Goal: Task Accomplishment & Management: Complete application form

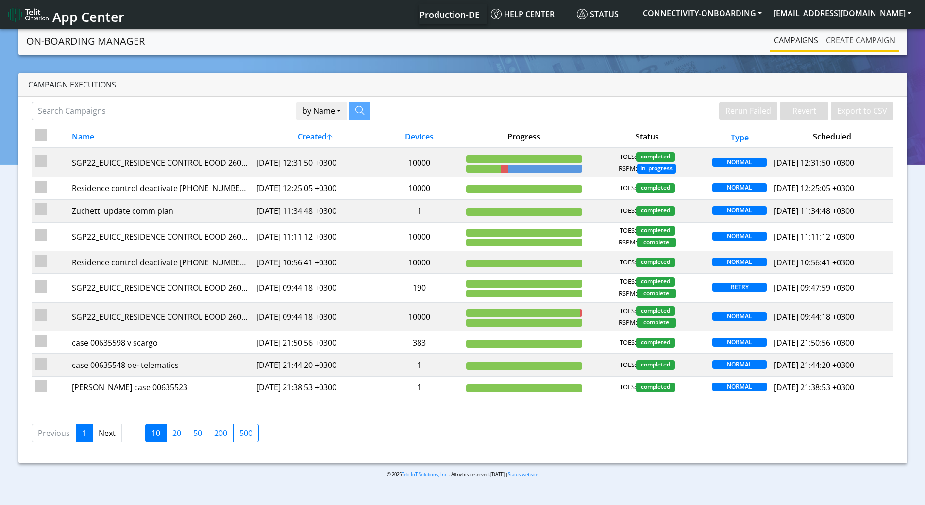
click at [846, 40] on link "Create campaign" at bounding box center [860, 40] width 77 height 19
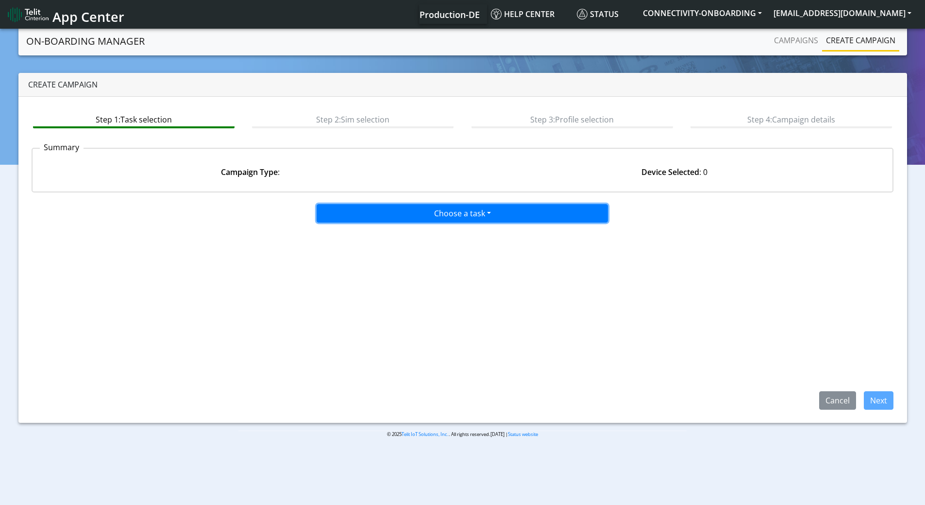
click at [406, 213] on button "Choose a task" at bounding box center [462, 213] width 291 height 18
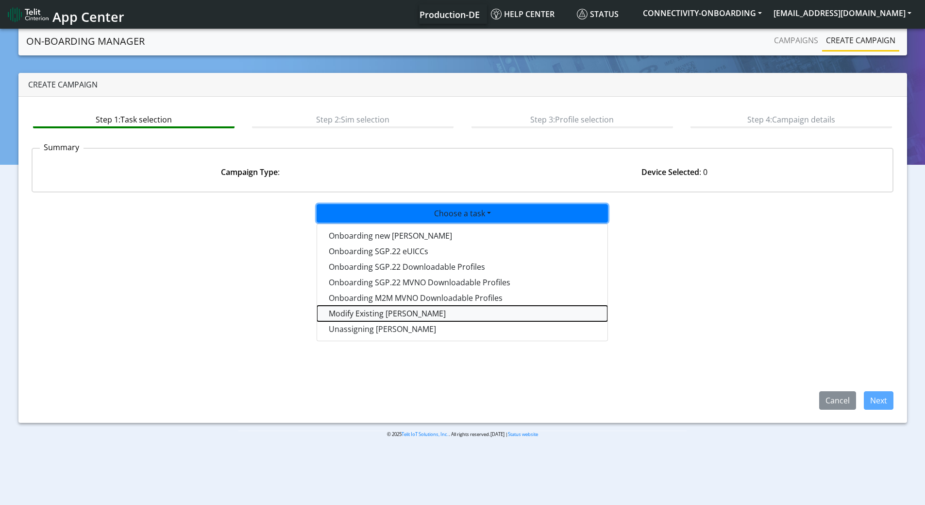
click at [375, 310] on taskiotp-dropdown "Modify Existing [PERSON_NAME]" at bounding box center [462, 313] width 290 height 16
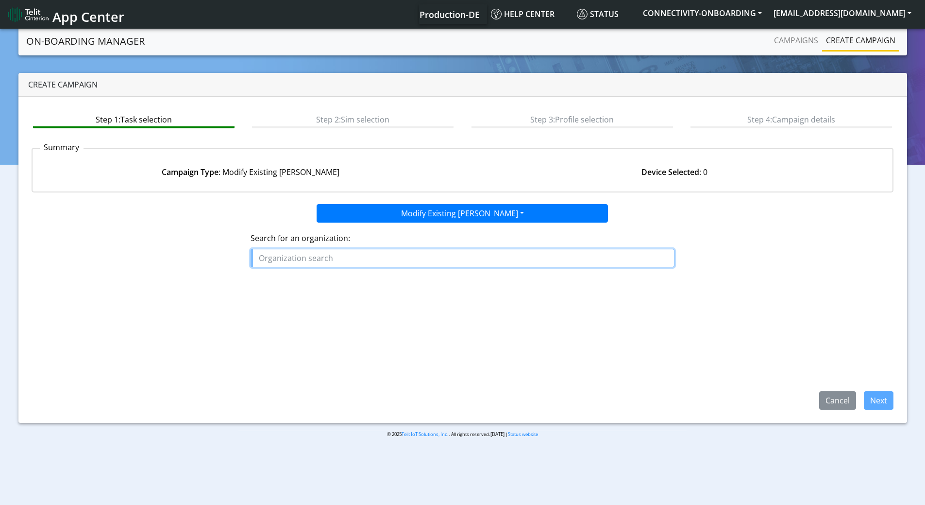
click at [368, 258] on input "text" at bounding box center [463, 258] width 424 height 18
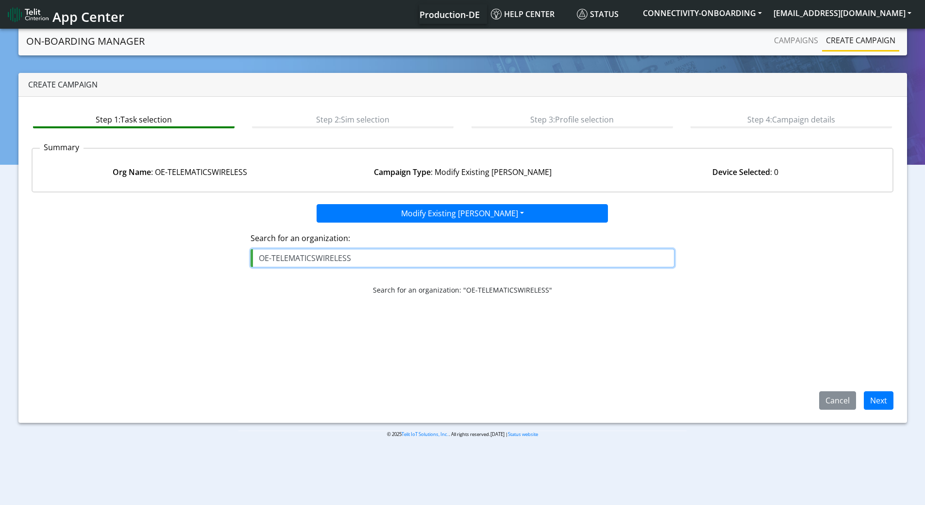
type input "OE-TELEMATICSWIRELESS"
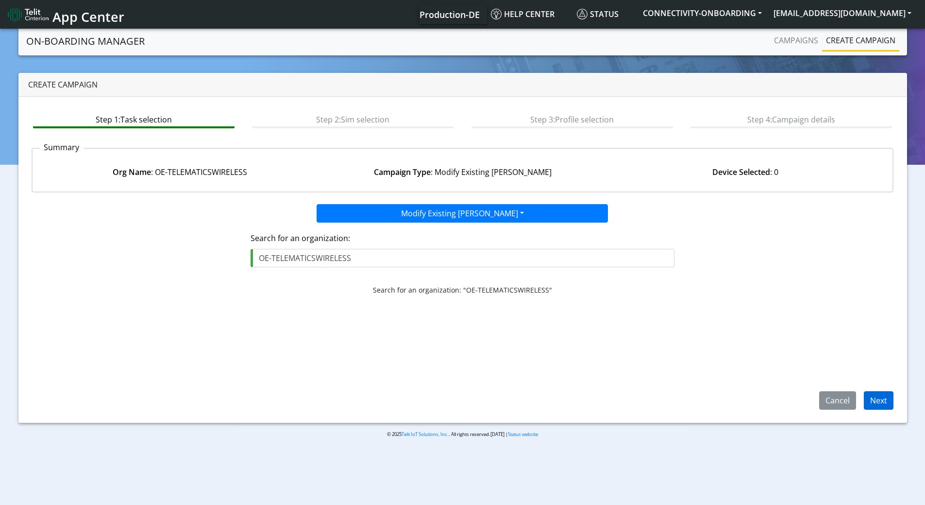
click at [891, 401] on div "Cancel Next" at bounding box center [852, 400] width 97 height 18
click at [887, 401] on button "Next" at bounding box center [879, 400] width 30 height 18
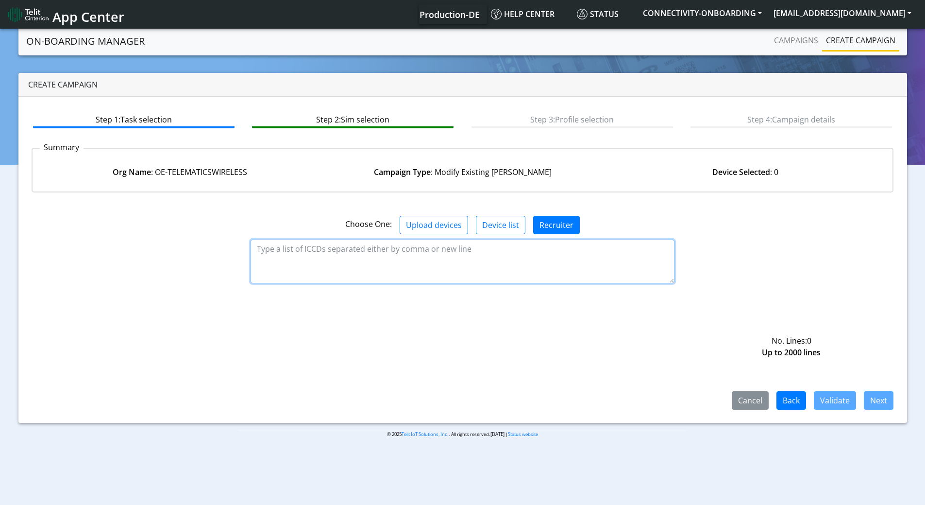
click at [423, 260] on textarea at bounding box center [463, 261] width 424 height 44
paste textarea "89358151000027974321"
type textarea "89358151000027974321"
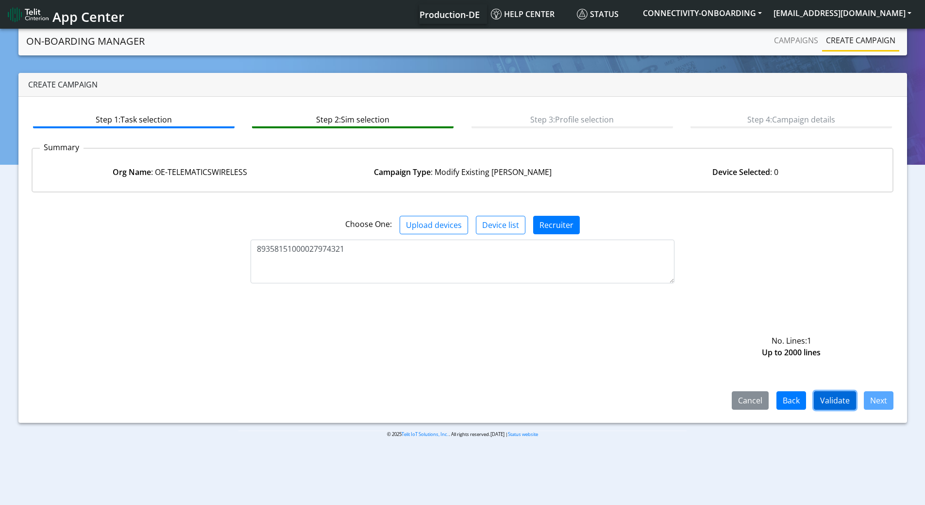
click at [829, 393] on button "Validate" at bounding box center [835, 400] width 42 height 18
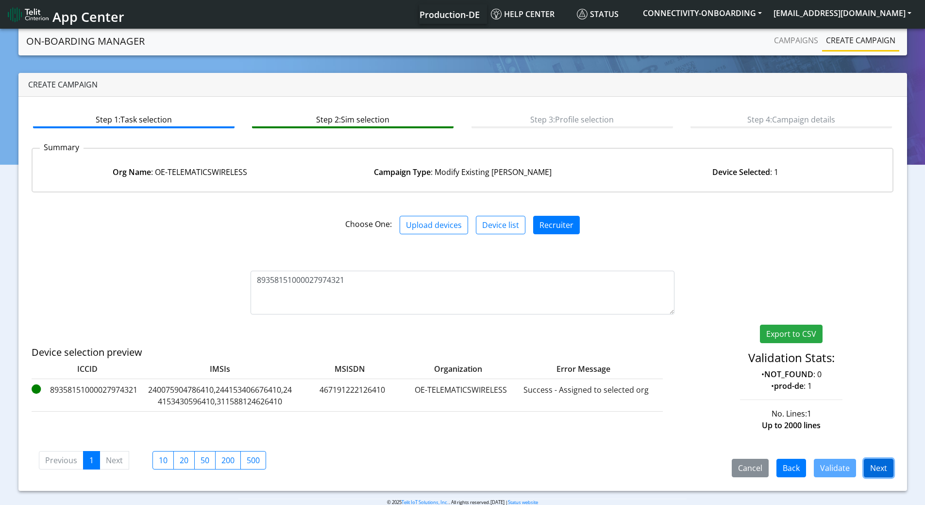
click at [877, 466] on button "Next" at bounding box center [879, 467] width 30 height 18
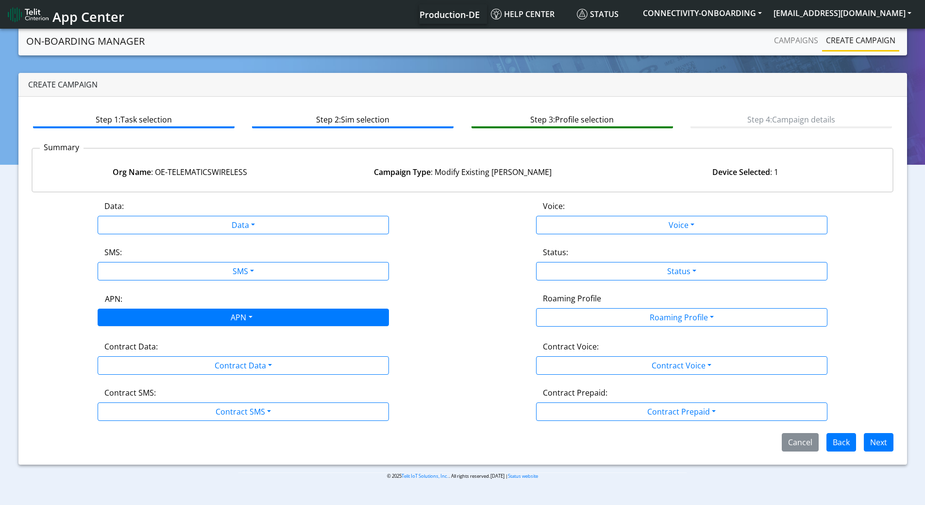
click at [244, 310] on div "APN" at bounding box center [241, 318] width 308 height 19
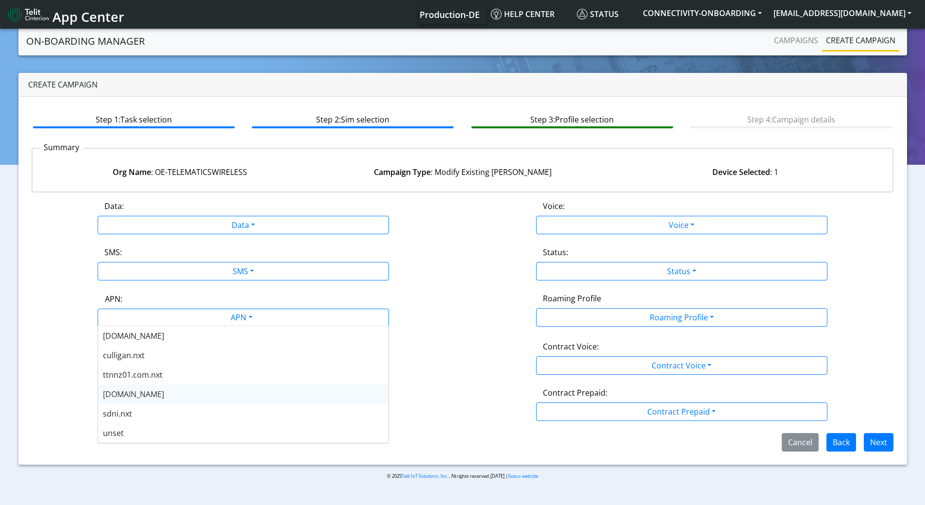
scroll to position [3, 0]
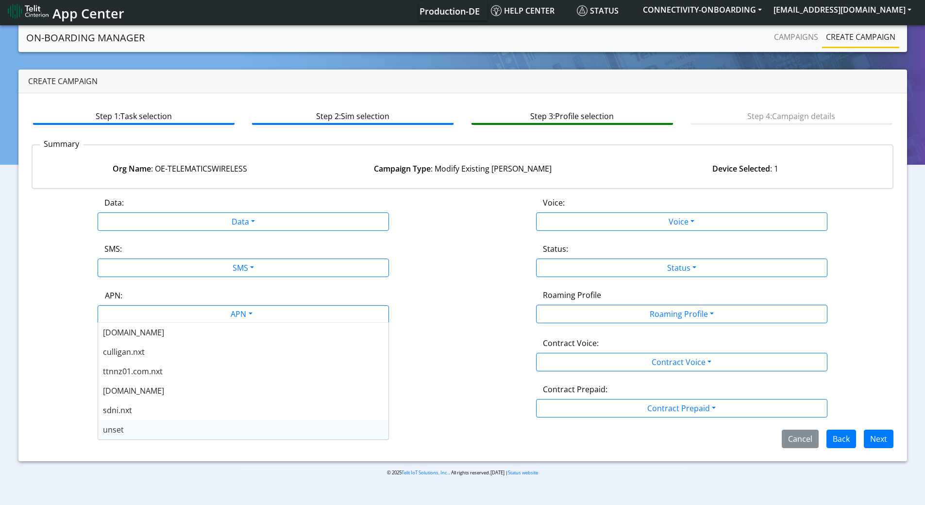
click at [126, 425] on div "unset" at bounding box center [243, 429] width 290 height 19
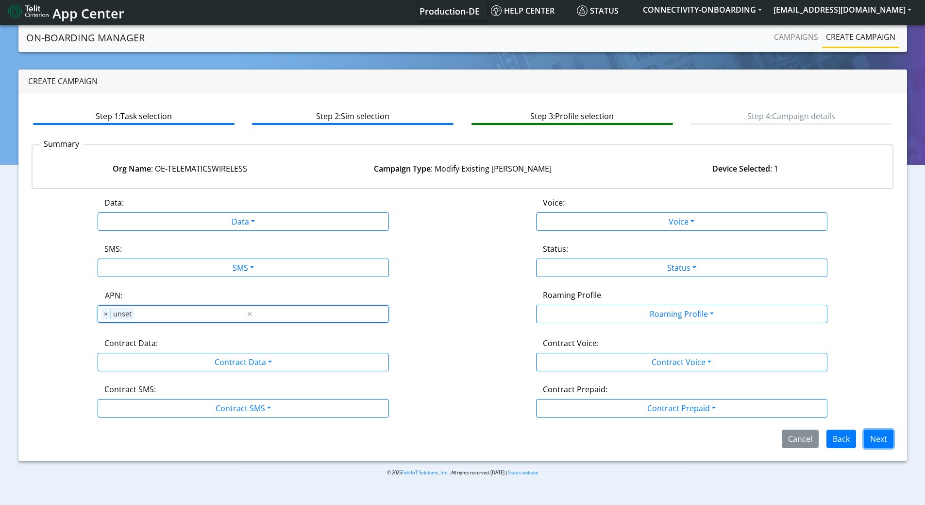
click at [887, 440] on button "Next" at bounding box center [879, 438] width 30 height 18
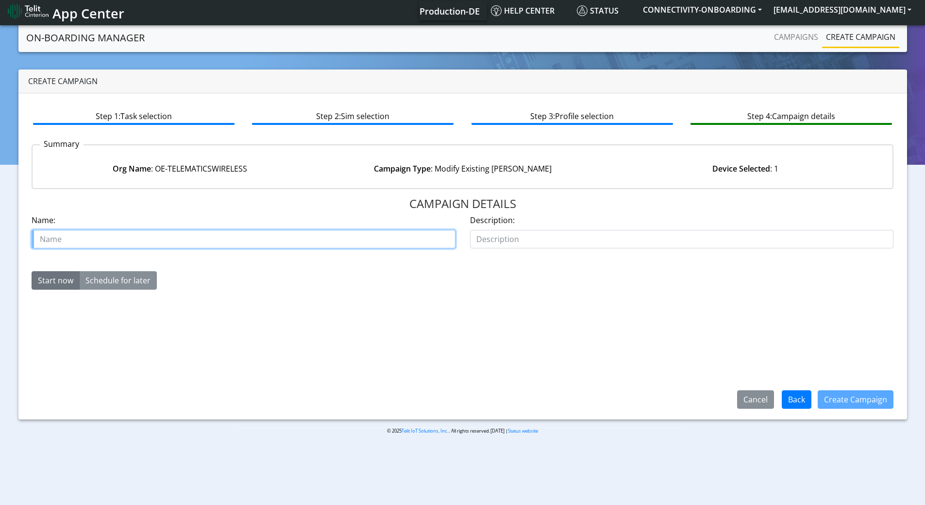
click at [284, 246] on input "text" at bounding box center [244, 239] width 424 height 18
type input "unset APN oe temelatics"
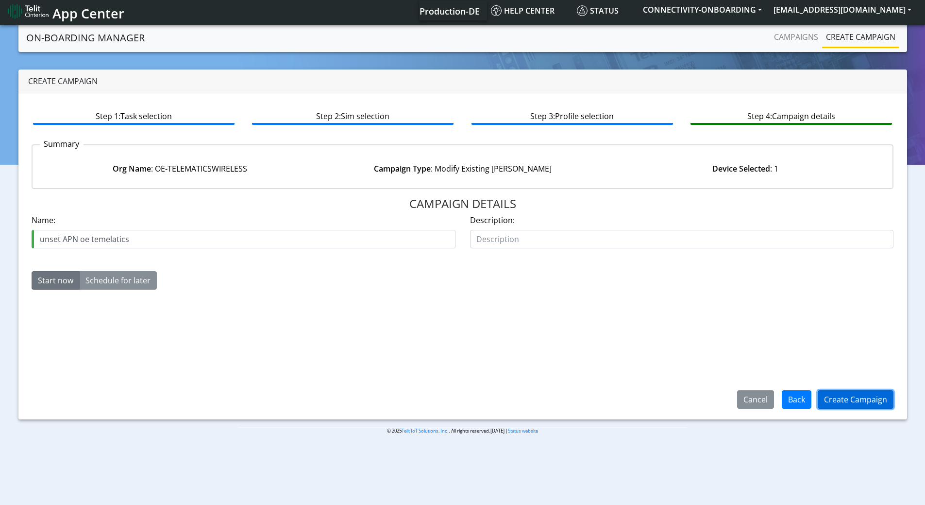
click at [858, 402] on button "Create Campaign" at bounding box center [856, 399] width 76 height 18
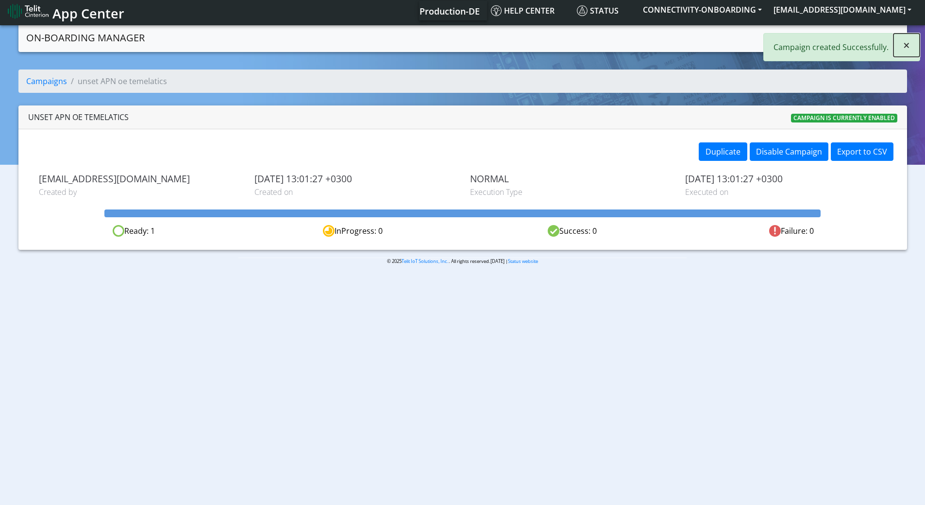
click at [900, 46] on button "×" at bounding box center [907, 45] width 26 height 23
click at [799, 40] on link "Campaigns" at bounding box center [796, 36] width 52 height 19
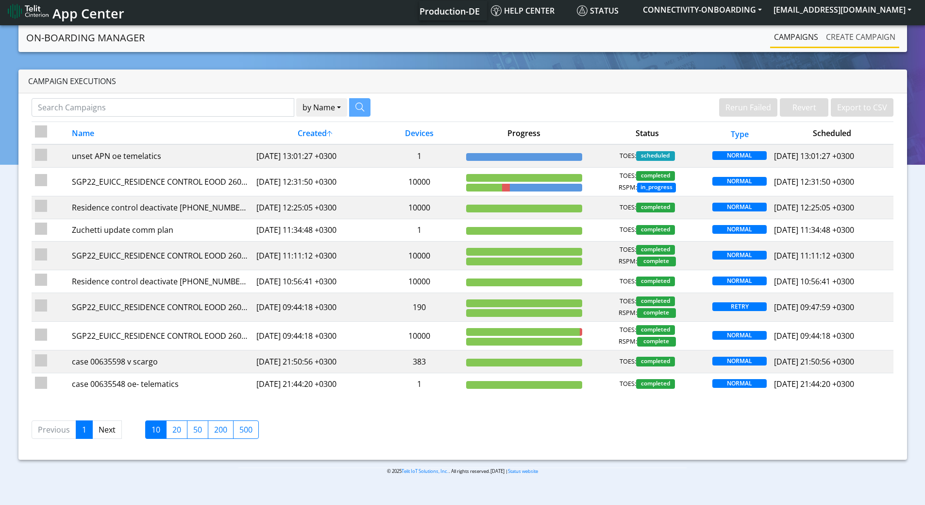
click at [848, 29] on link "Create campaign" at bounding box center [860, 36] width 77 height 19
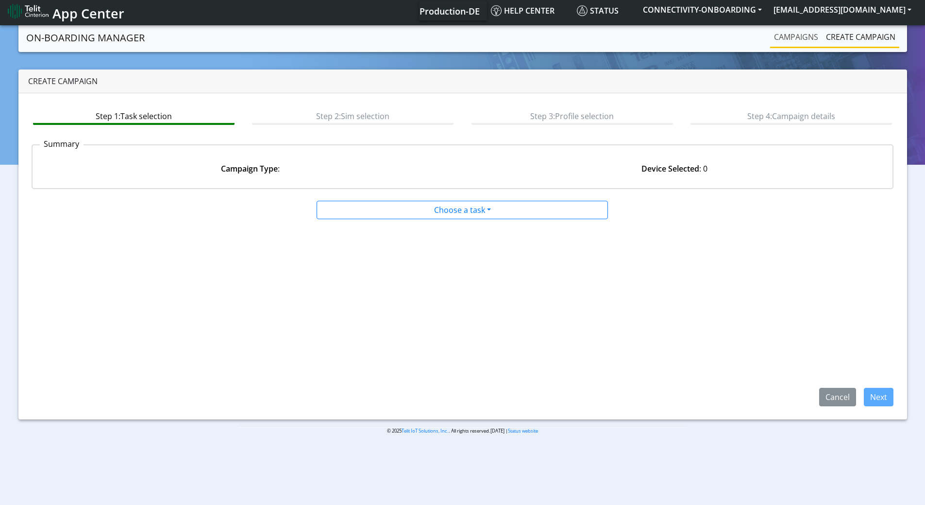
click at [786, 37] on link "Campaigns" at bounding box center [796, 36] width 52 height 19
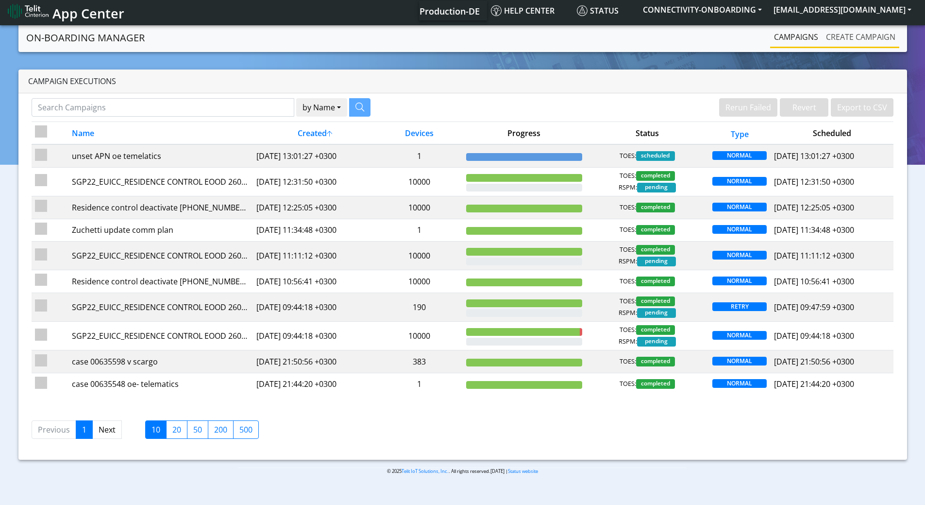
click at [851, 36] on link "Create campaign" at bounding box center [860, 36] width 77 height 19
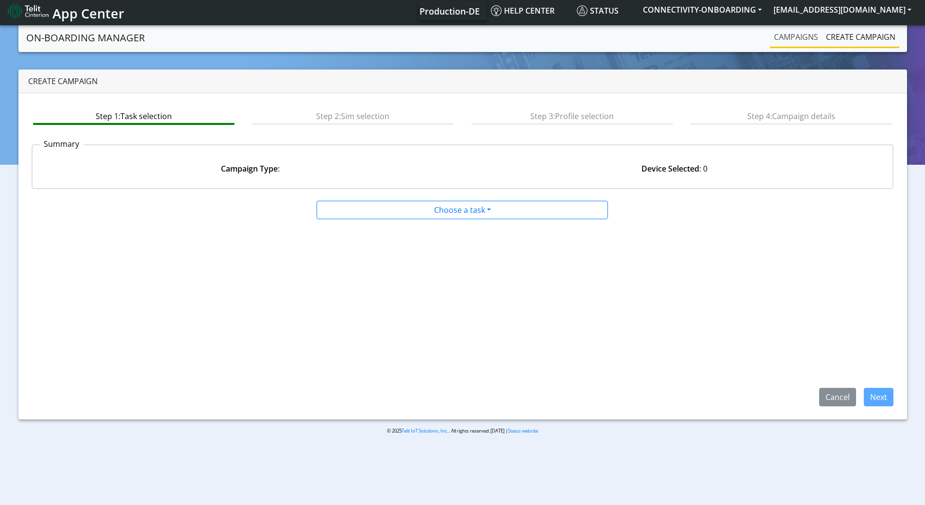
click at [811, 33] on link "Campaigns" at bounding box center [796, 36] width 52 height 19
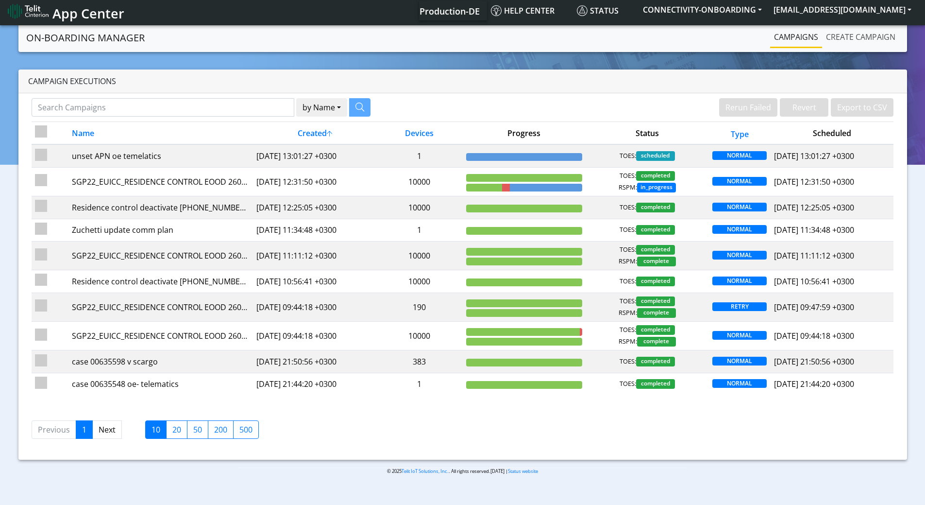
click at [856, 38] on link "Create campaign" at bounding box center [860, 36] width 77 height 19
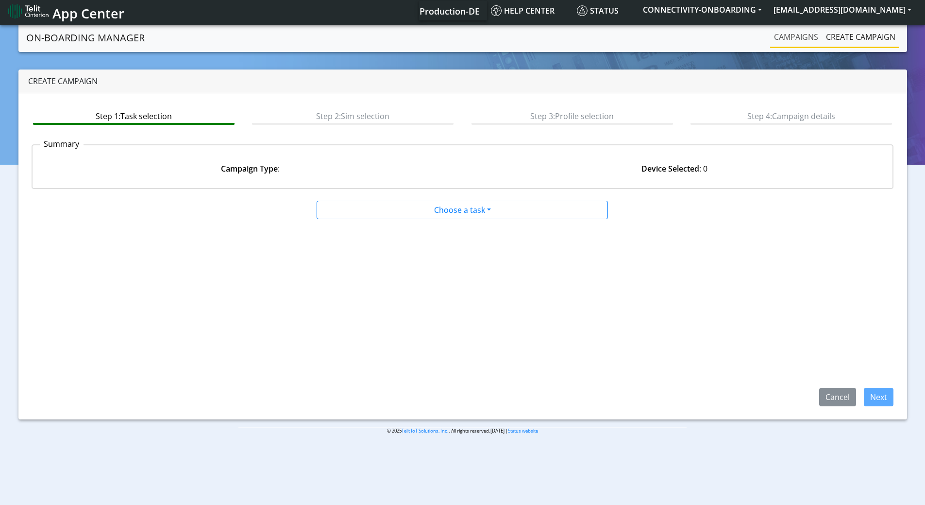
click at [817, 38] on link "Campaigns" at bounding box center [796, 36] width 52 height 19
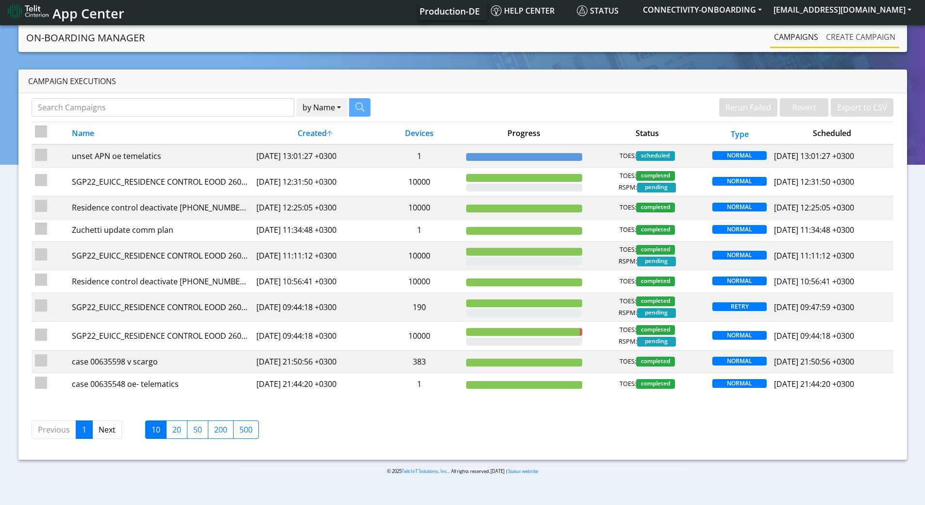
click at [868, 40] on link "Create campaign" at bounding box center [860, 36] width 77 height 19
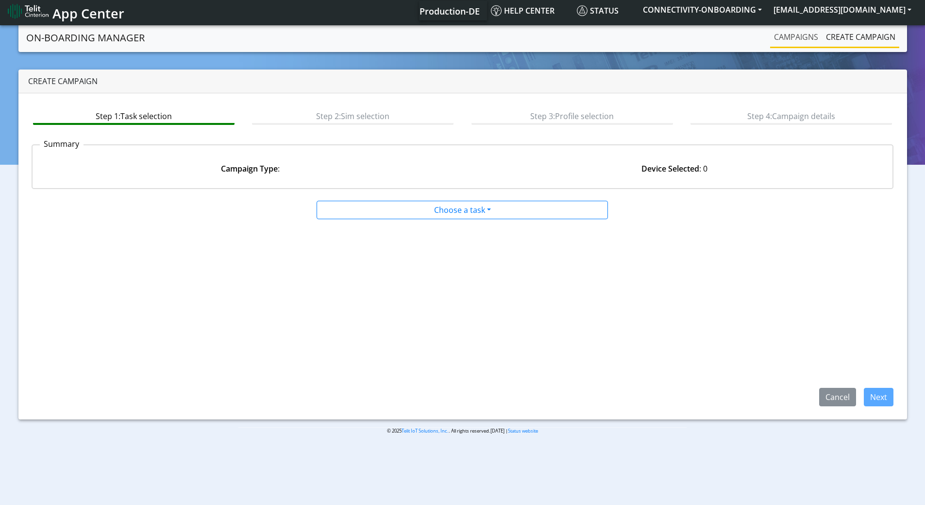
click at [821, 39] on link "Campaigns" at bounding box center [796, 36] width 52 height 19
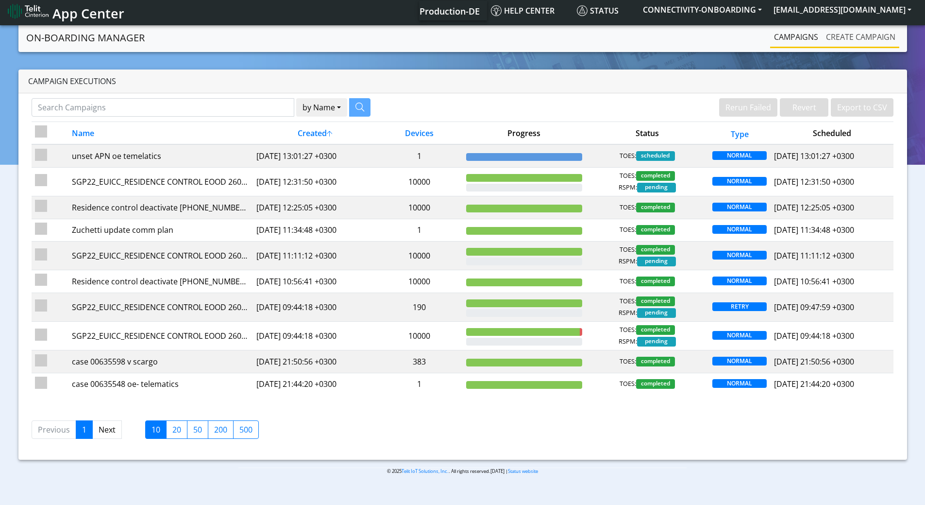
click at [852, 40] on link "Create campaign" at bounding box center [860, 36] width 77 height 19
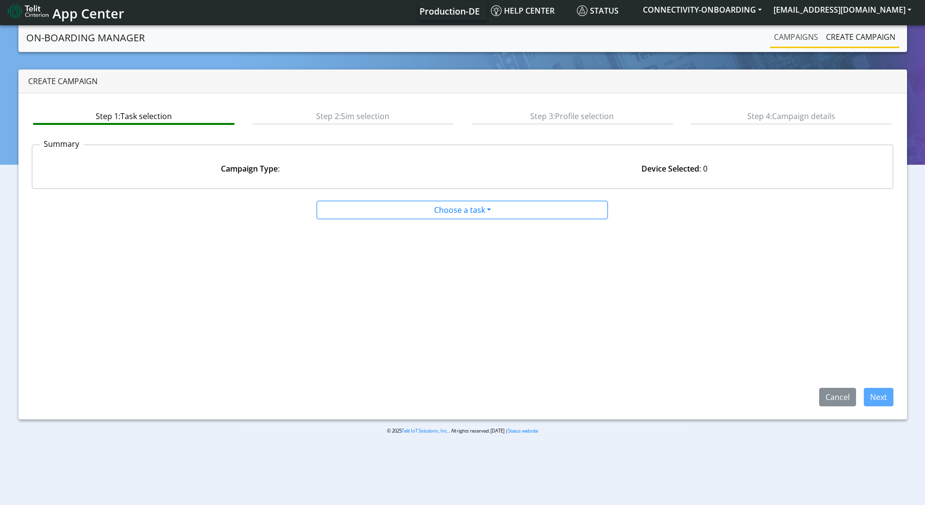
click at [801, 40] on link "Campaigns" at bounding box center [796, 36] width 52 height 19
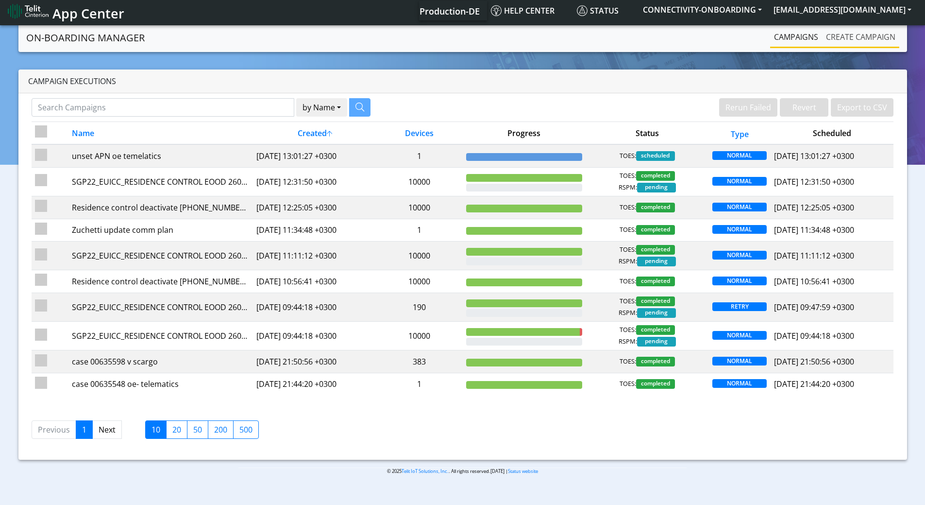
click at [859, 43] on link "Create campaign" at bounding box center [860, 36] width 77 height 19
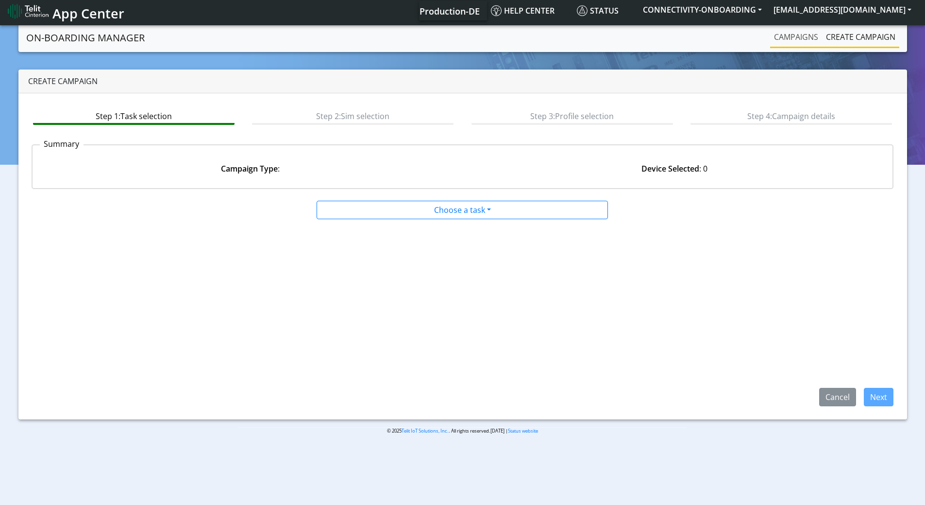
click at [815, 42] on link "Campaigns" at bounding box center [796, 36] width 52 height 19
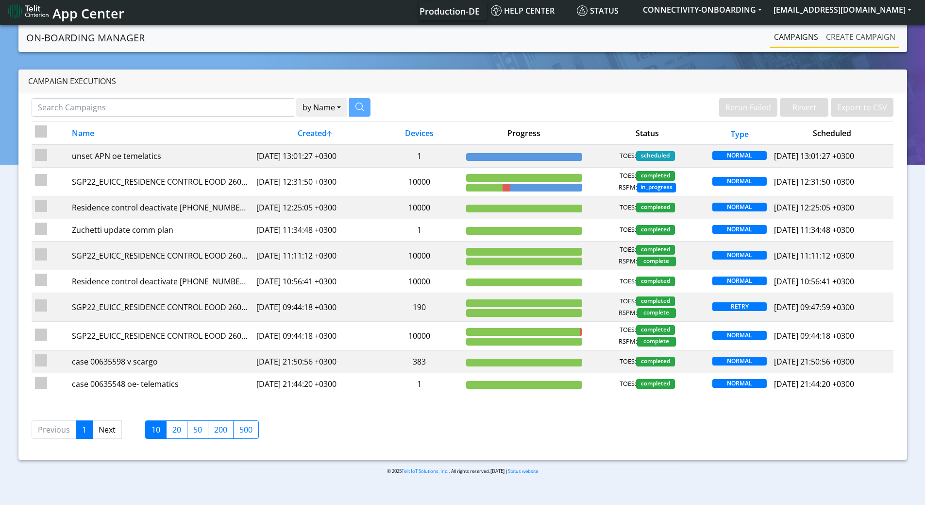
click at [861, 42] on link "Create campaign" at bounding box center [860, 36] width 77 height 19
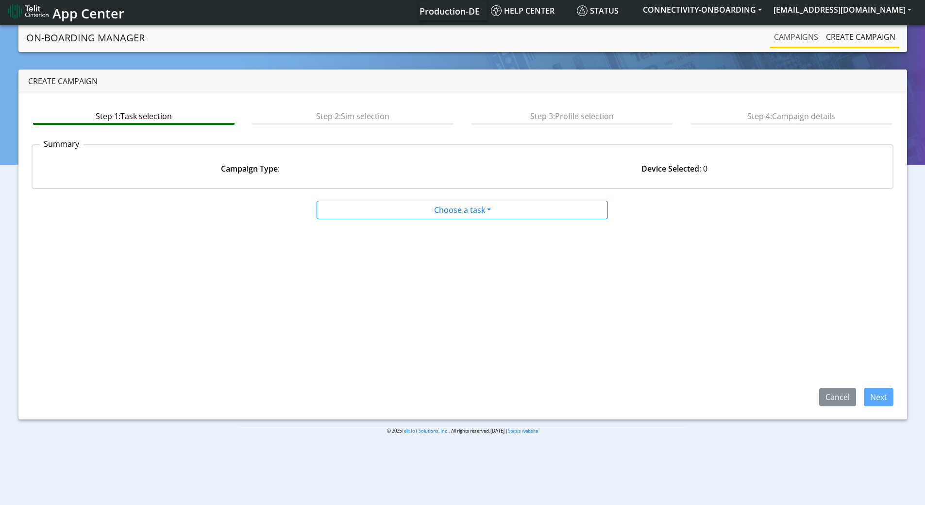
click at [819, 43] on link "Campaigns" at bounding box center [796, 36] width 52 height 19
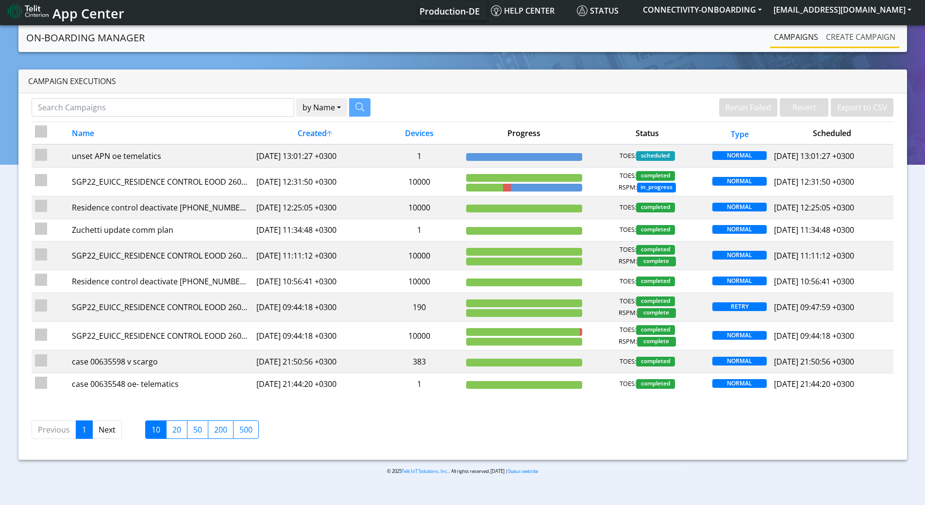
click at [858, 44] on link "Create campaign" at bounding box center [860, 36] width 77 height 19
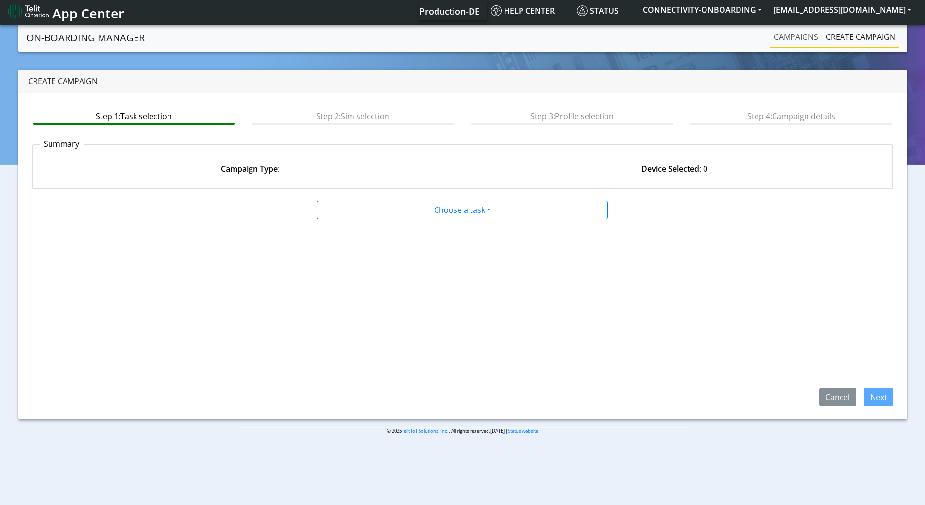
click at [796, 42] on link "Campaigns" at bounding box center [796, 36] width 52 height 19
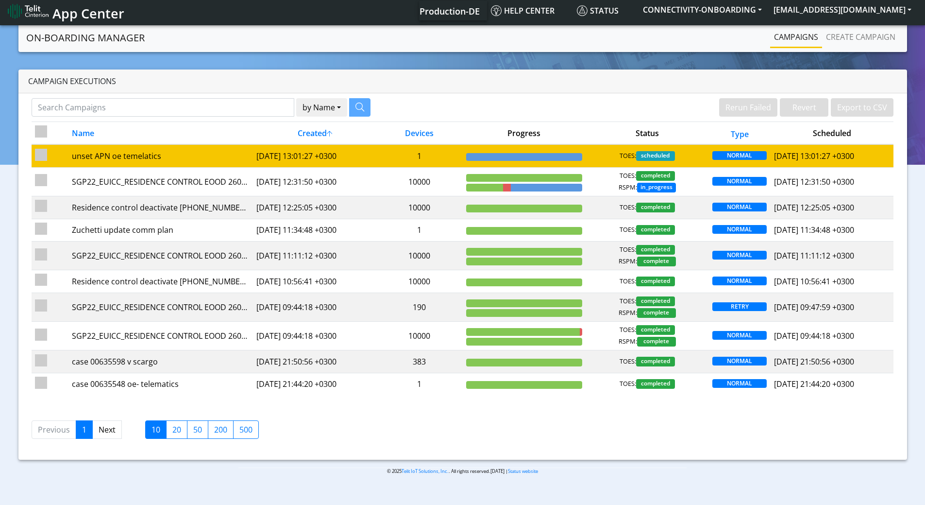
click at [599, 144] on td "TOES: scheduled" at bounding box center [647, 155] width 123 height 23
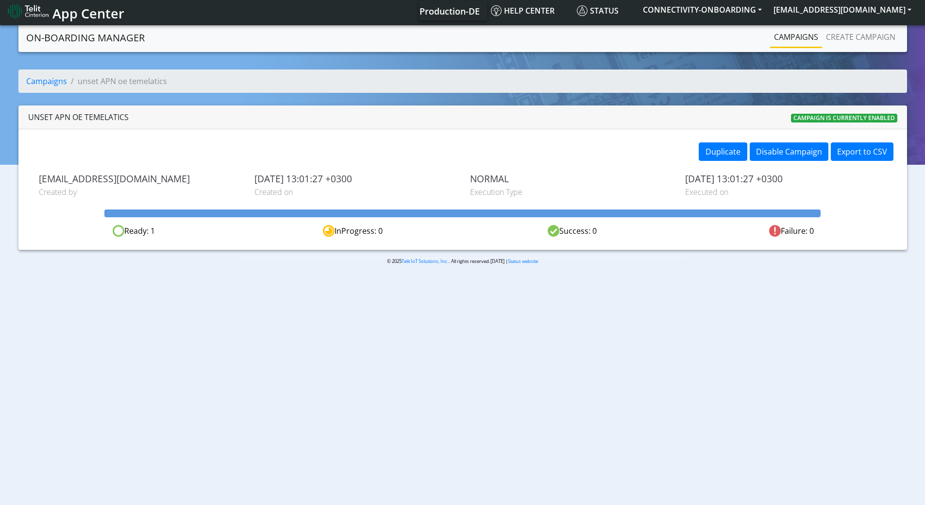
click at [791, 31] on link "Campaigns" at bounding box center [796, 36] width 52 height 19
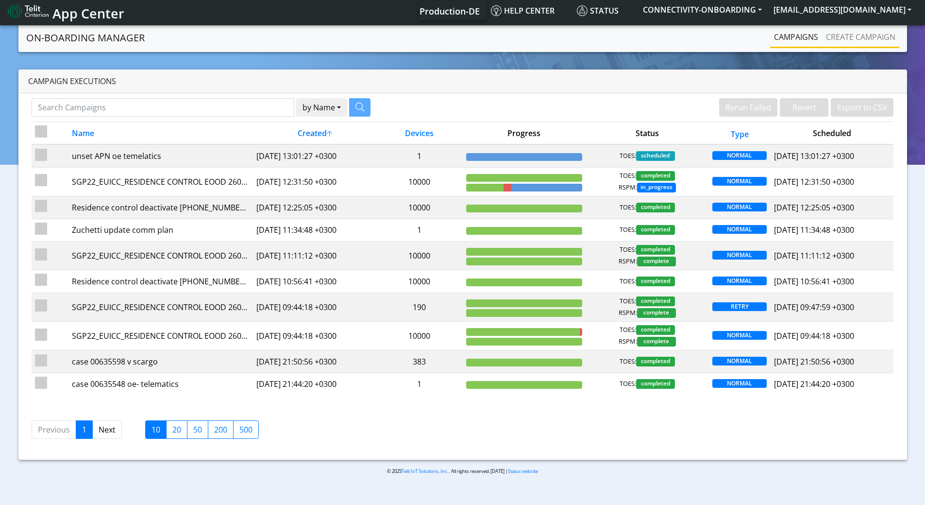
click at [876, 48] on li "Create campaign" at bounding box center [860, 37] width 77 height 21
click at [824, 40] on link "Create campaign" at bounding box center [860, 36] width 77 height 19
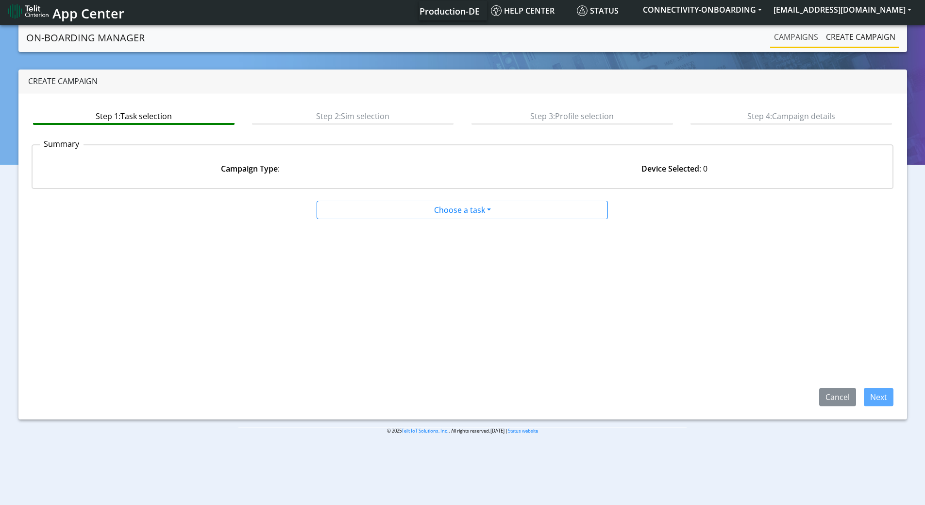
click at [795, 41] on link "Campaigns" at bounding box center [796, 36] width 52 height 19
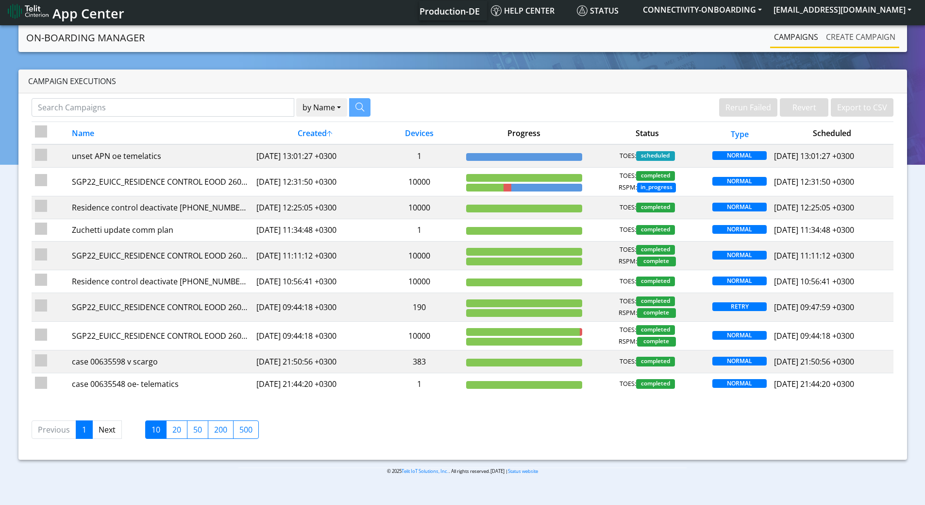
click at [848, 37] on link "Create campaign" at bounding box center [860, 36] width 77 height 19
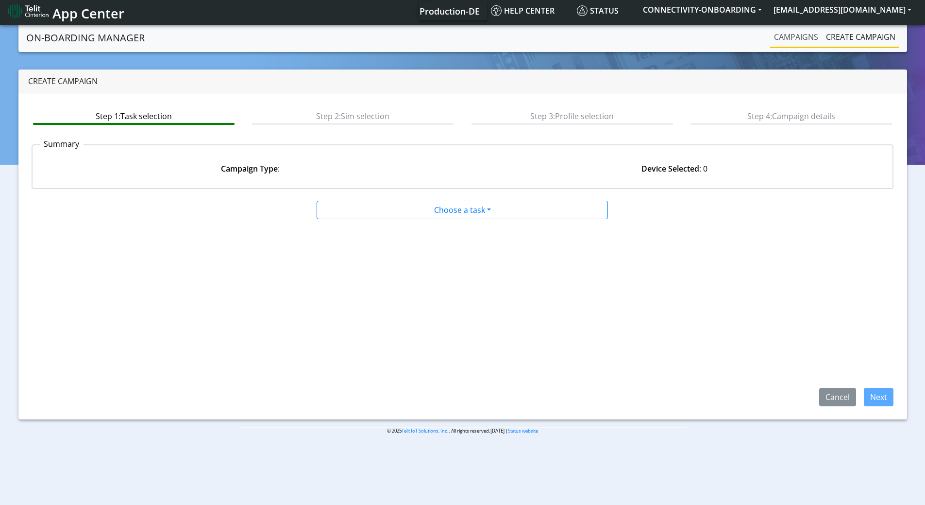
click at [788, 38] on link "Campaigns" at bounding box center [796, 36] width 52 height 19
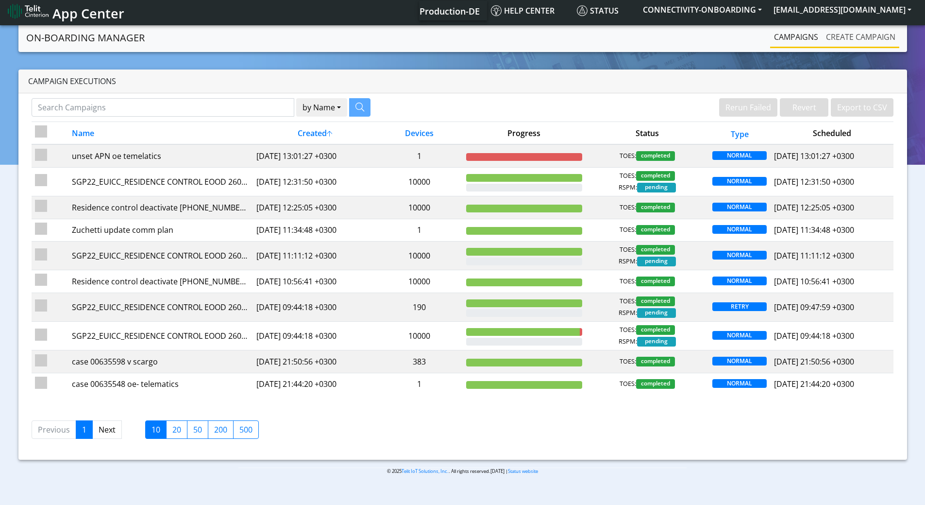
click at [862, 27] on link "Create campaign" at bounding box center [860, 36] width 77 height 19
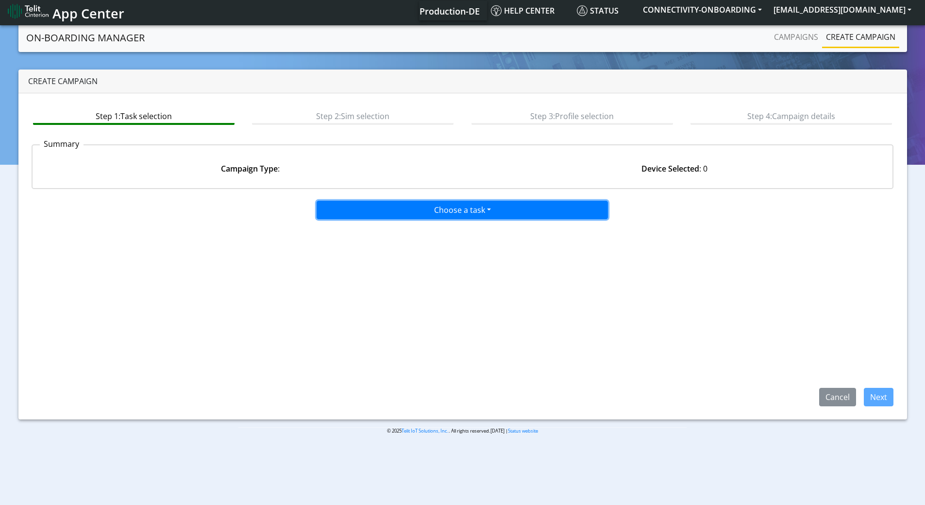
click at [395, 216] on button "Choose a task" at bounding box center [462, 210] width 291 height 18
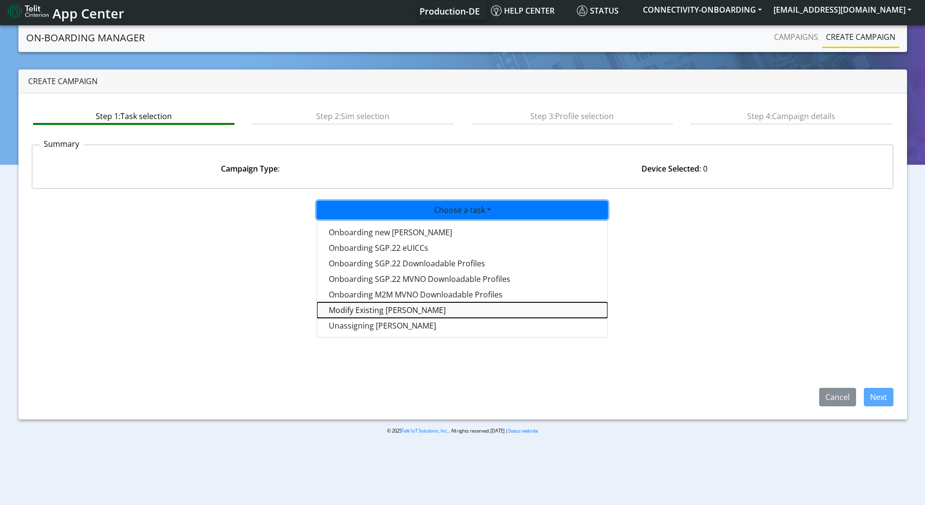
click at [364, 309] on taskiotp-dropdown "Modify Existing [PERSON_NAME]" at bounding box center [462, 310] width 290 height 16
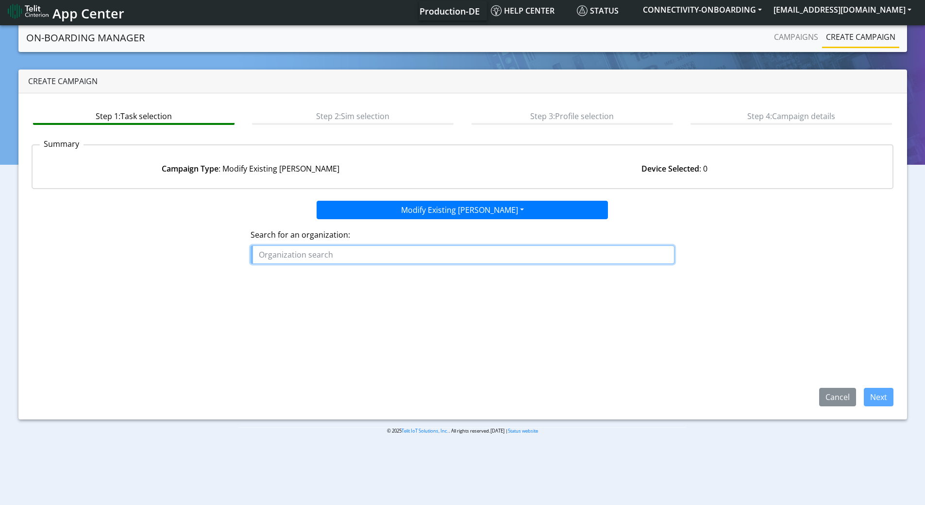
click at [333, 257] on input "text" at bounding box center [463, 254] width 424 height 18
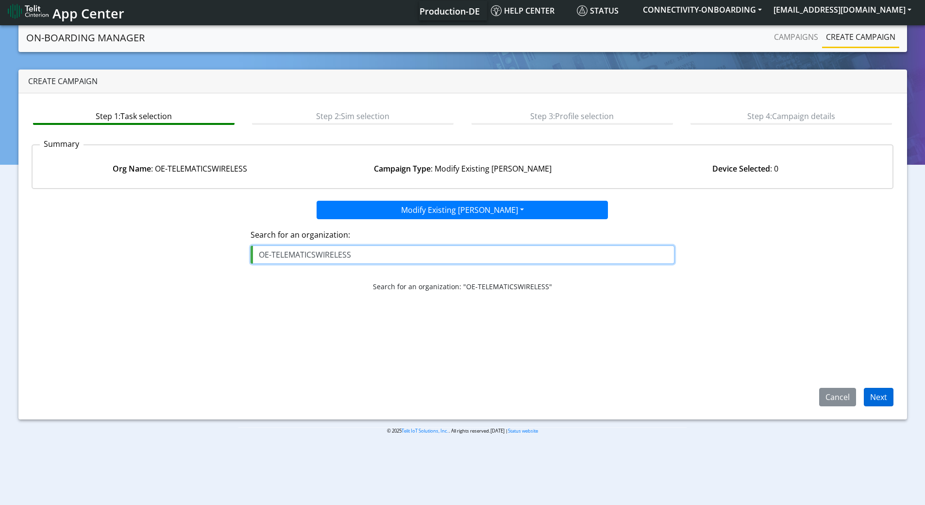
type input "OE-TELEMATICSWIRELESS"
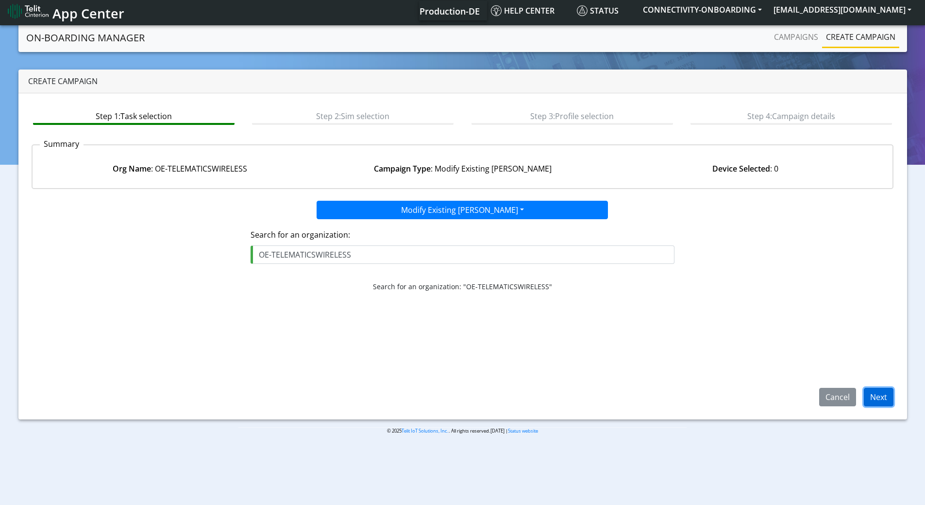
click at [883, 403] on button "Next" at bounding box center [879, 397] width 30 height 18
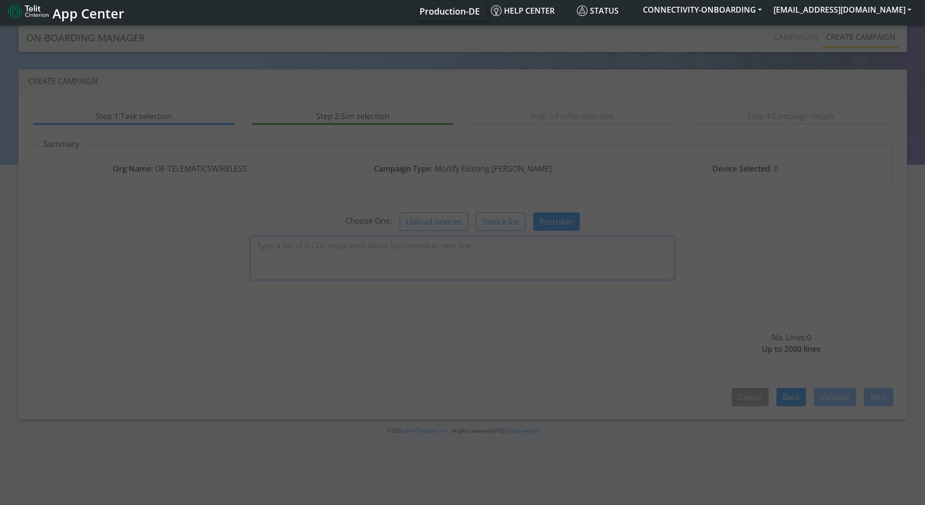
click at [419, 252] on textarea at bounding box center [463, 258] width 424 height 44
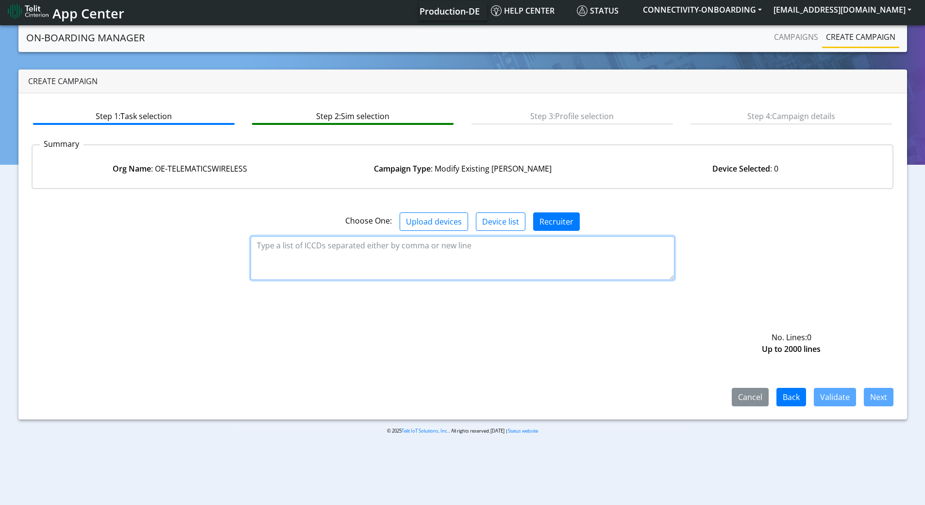
paste textarea "89358151000027974321"
type textarea "89358151000027974321"
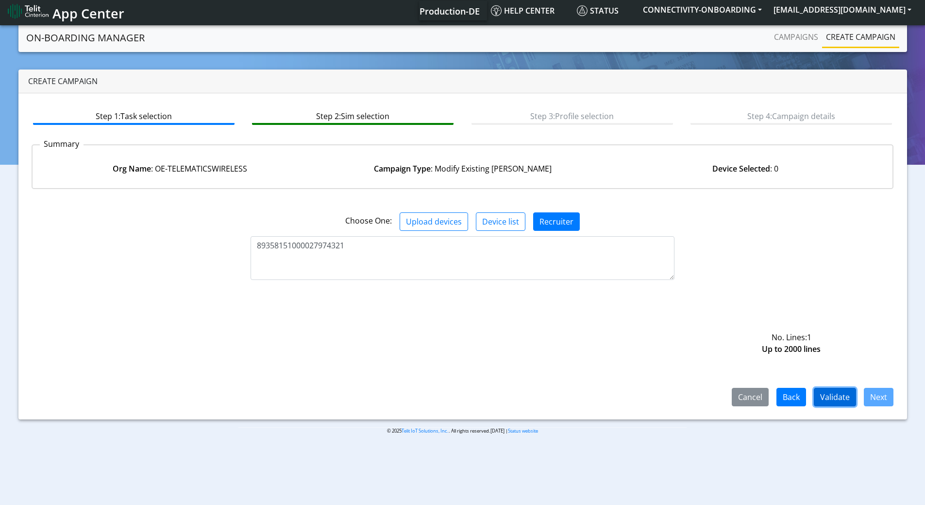
click at [837, 400] on button "Validate" at bounding box center [835, 397] width 42 height 18
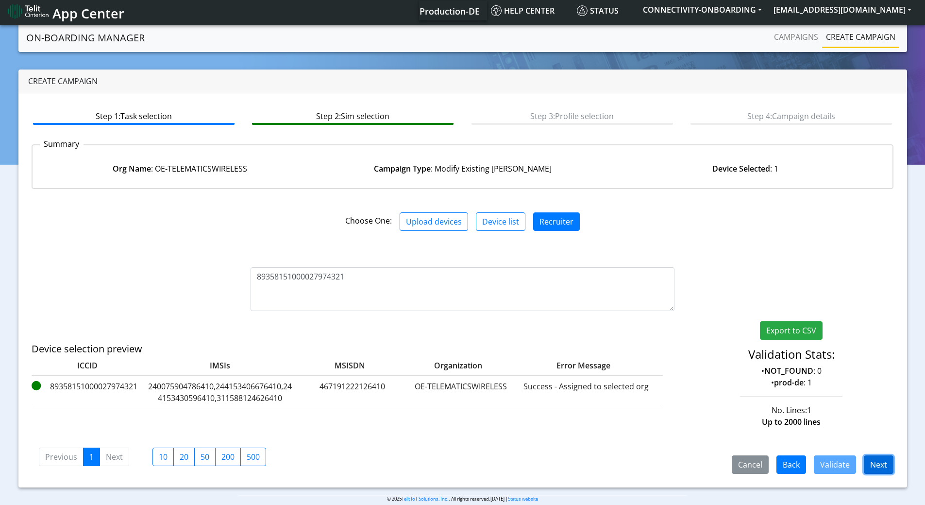
click at [883, 463] on button "Next" at bounding box center [879, 464] width 30 height 18
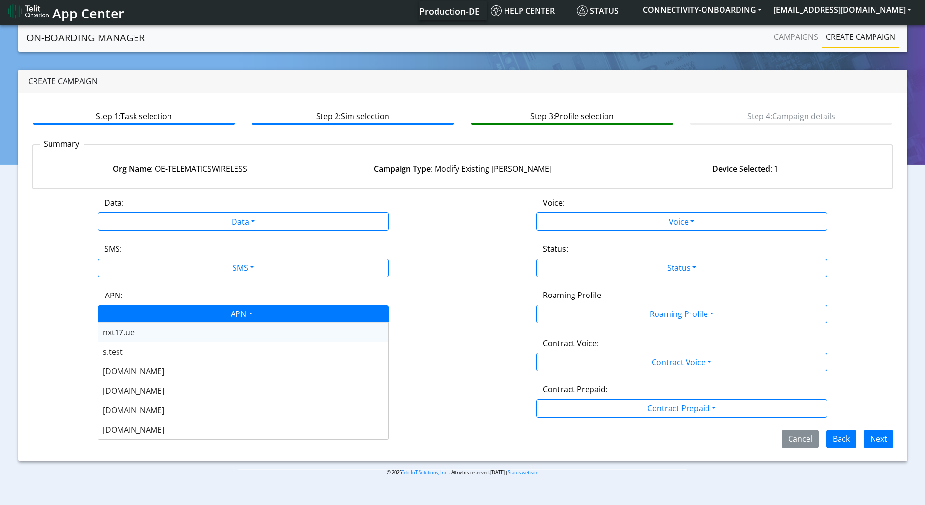
click at [250, 315] on div "APN" at bounding box center [241, 314] width 308 height 19
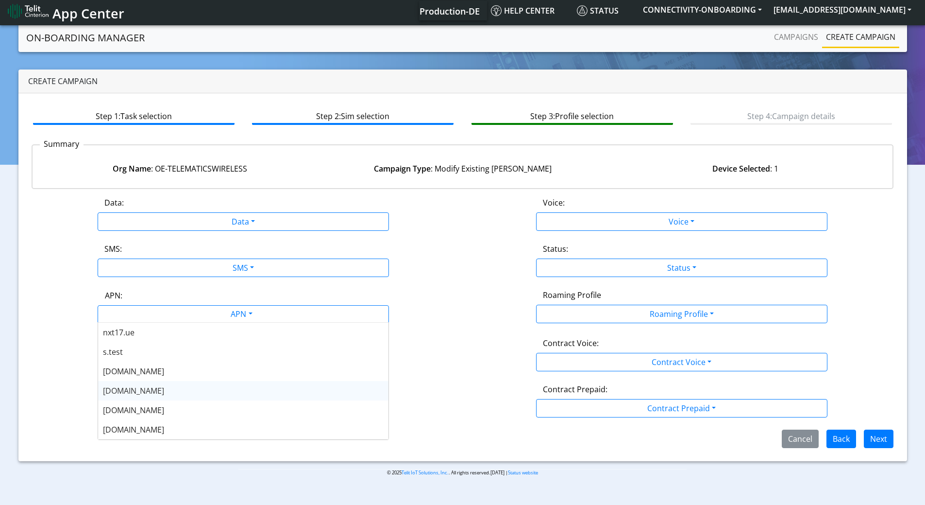
click at [142, 386] on div "[DOMAIN_NAME]" at bounding box center [243, 390] width 290 height 19
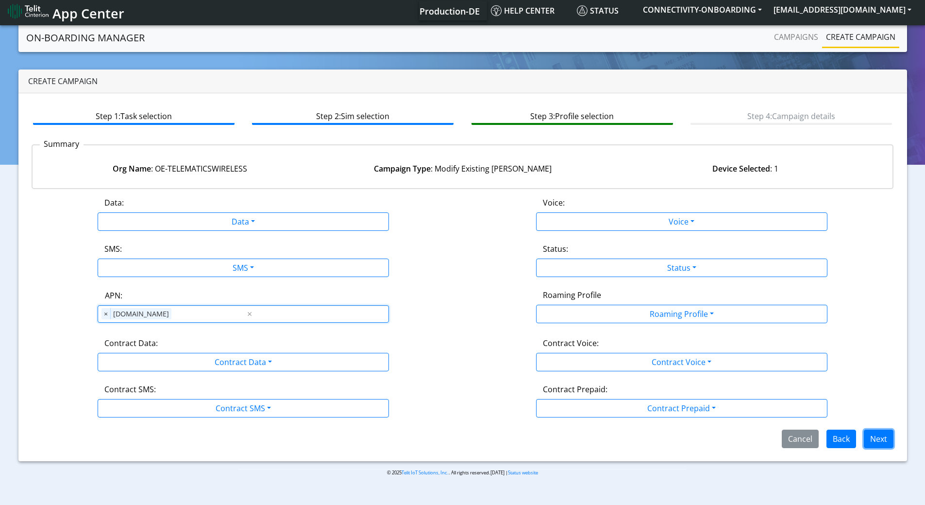
click at [881, 442] on button "Next" at bounding box center [879, 438] width 30 height 18
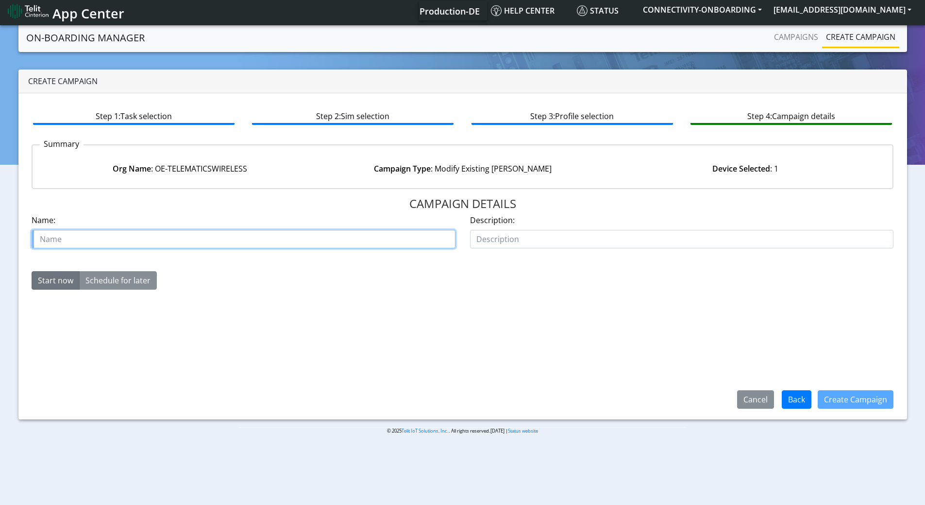
click at [245, 238] on input "text" at bounding box center [244, 239] width 424 height 18
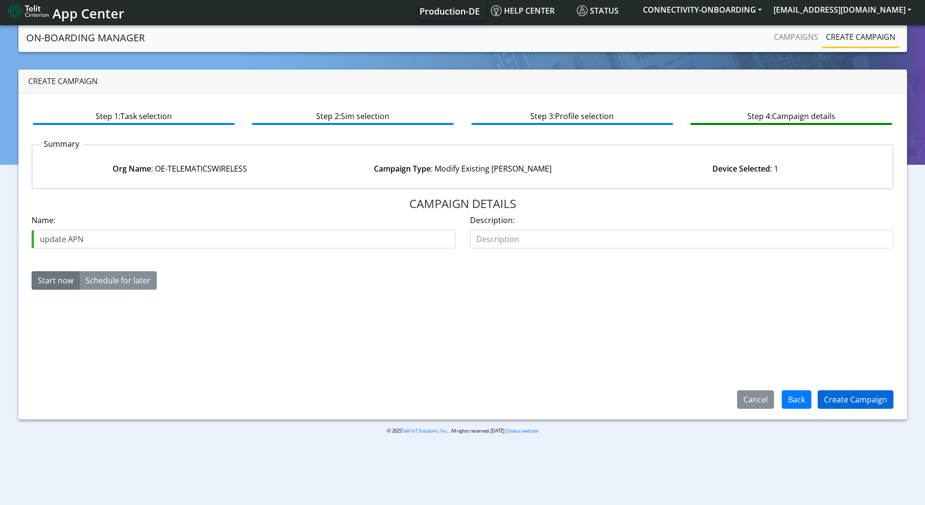
click at [869, 408] on div "Create Campaign" at bounding box center [856, 399] width 88 height 25
click at [864, 402] on button "Create Campaign" at bounding box center [856, 399] width 76 height 18
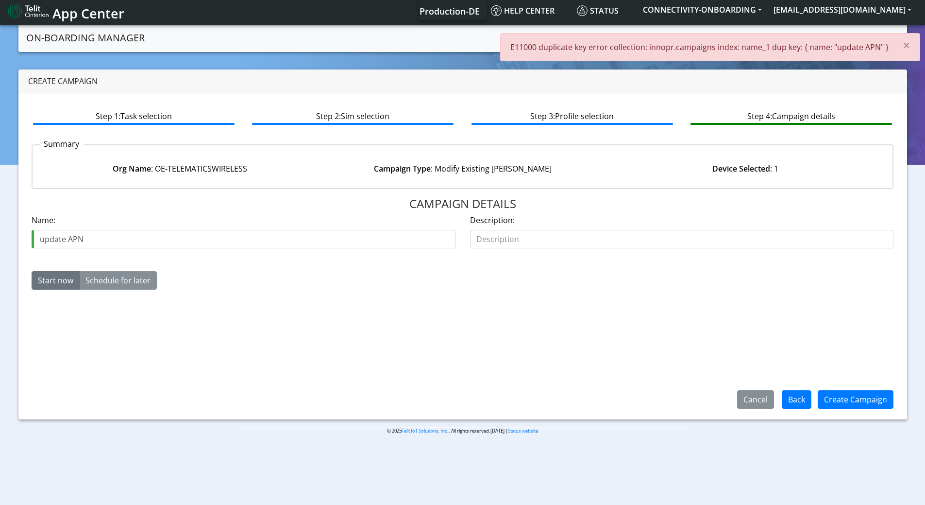
drag, startPoint x: 330, startPoint y: 222, endPoint x: 313, endPoint y: 234, distance: 20.6
click at [328, 222] on div "Name: update APN" at bounding box center [244, 231] width 424 height 34
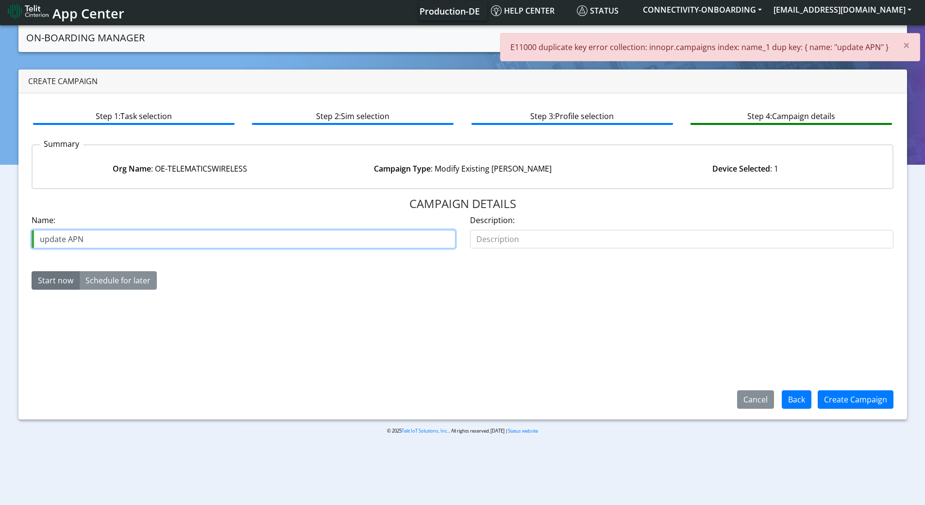
click at [308, 237] on input "update APN" at bounding box center [244, 239] width 424 height 18
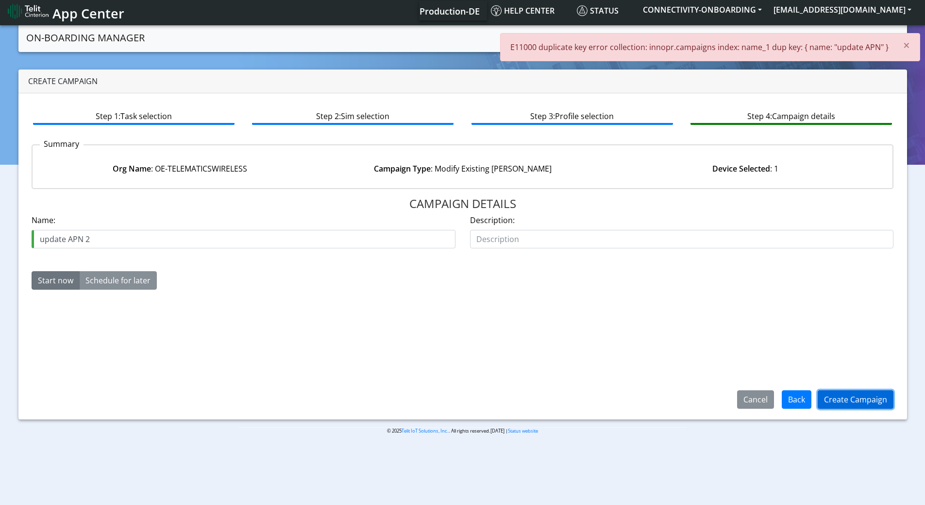
click at [871, 400] on button "Create Campaign" at bounding box center [856, 399] width 76 height 18
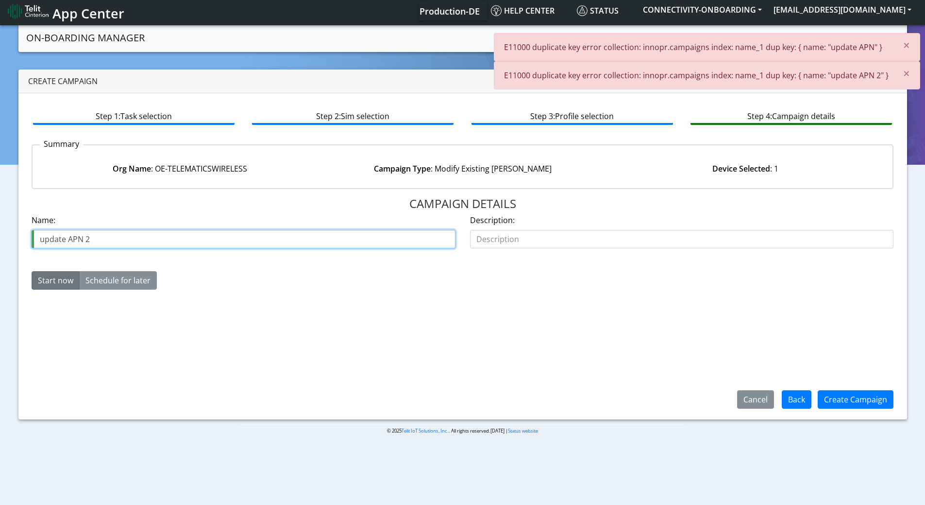
click at [142, 237] on input "update APN 2" at bounding box center [244, 239] width 424 height 18
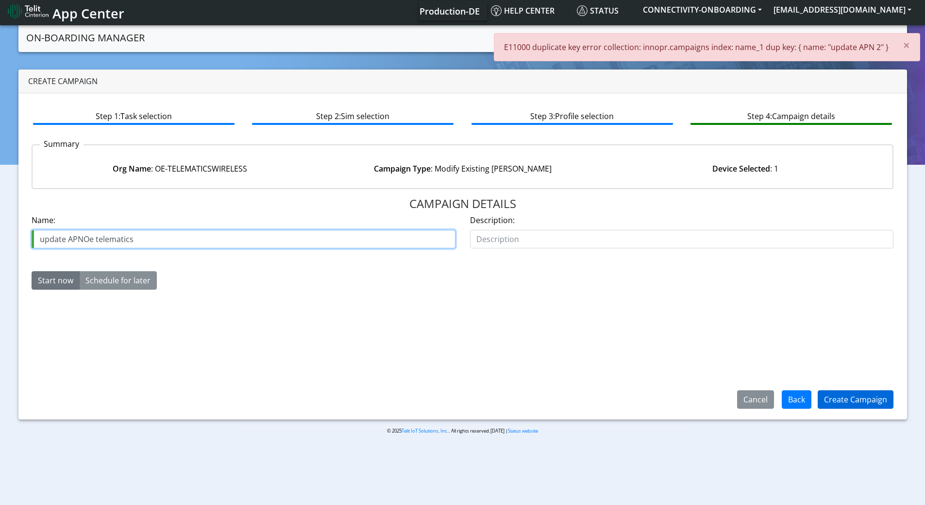
type input "update APNOe telematics"
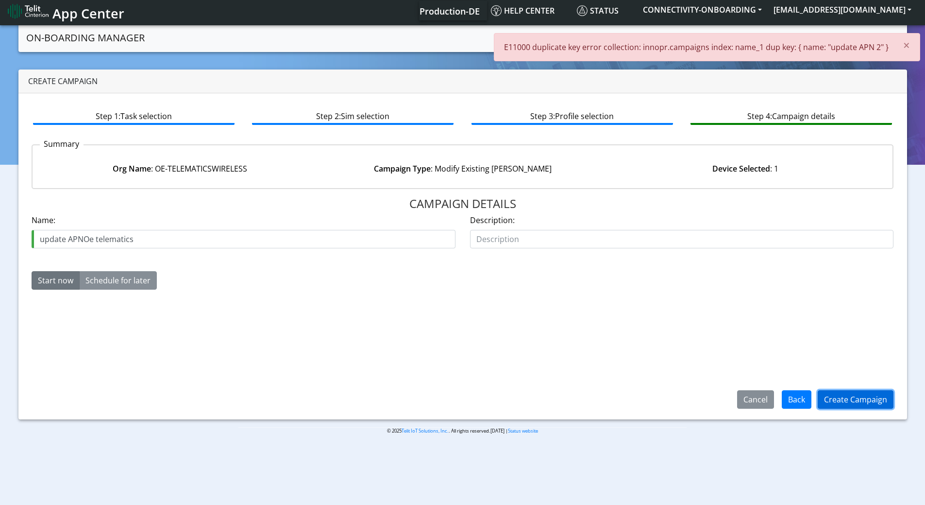
click at [864, 400] on button "Create Campaign" at bounding box center [856, 399] width 76 height 18
